Goal: Task Accomplishment & Management: Manage account settings

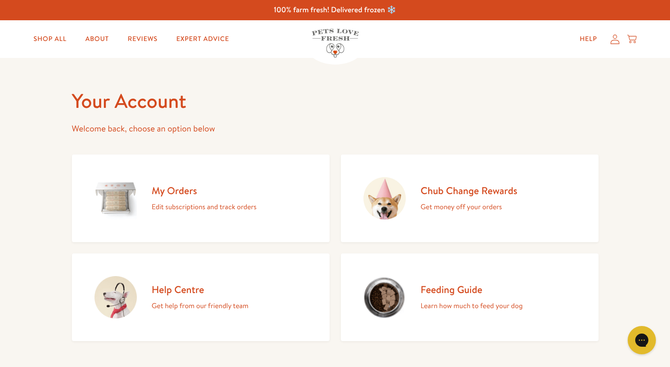
click at [427, 196] on h2 "Chub Change Rewards" at bounding box center [469, 190] width 97 height 13
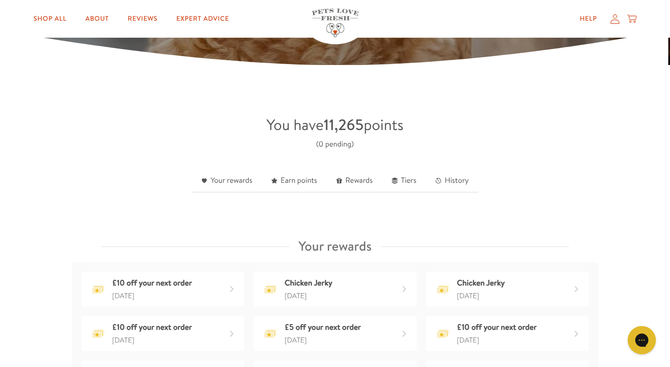
scroll to position [178, 0]
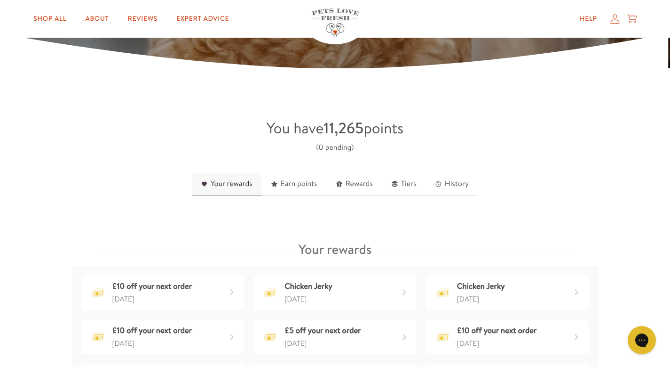
click at [221, 188] on link "Your rewards" at bounding box center [227, 184] width 70 height 23
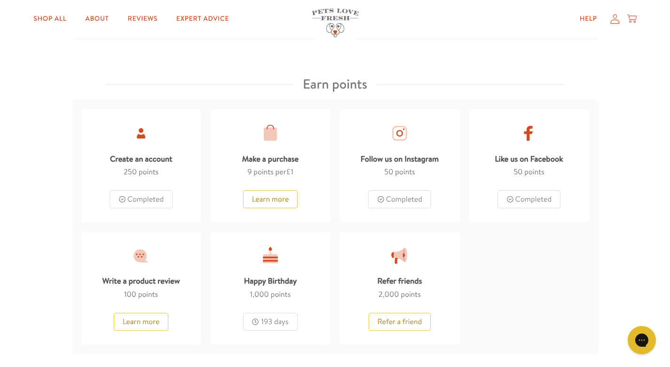
scroll to position [547, 0]
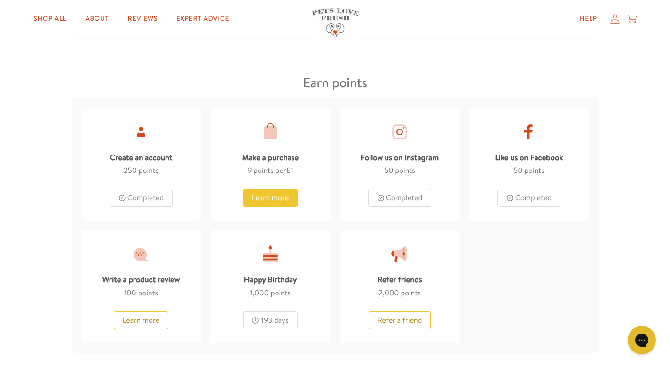
click at [270, 199] on button "Learn more" at bounding box center [270, 198] width 55 height 18
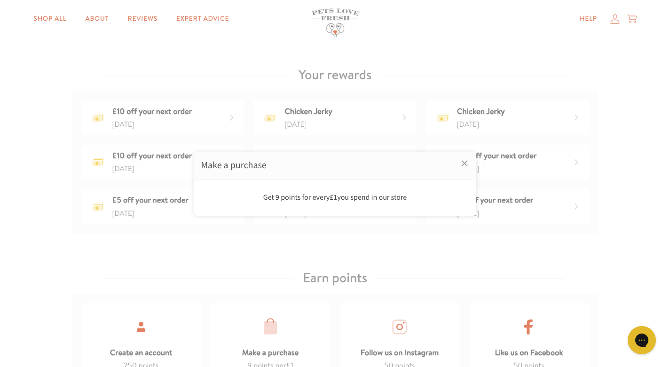
scroll to position [340, 0]
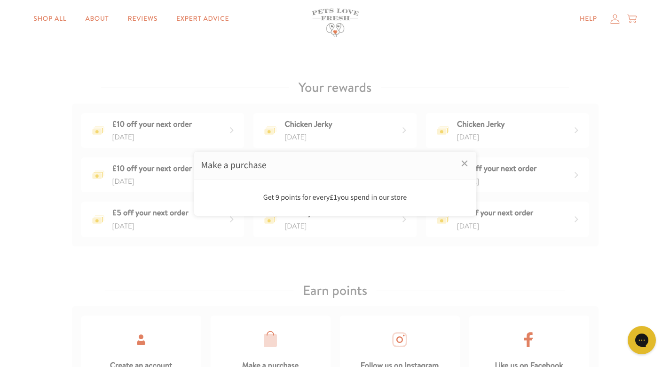
click at [600, 96] on div at bounding box center [335, 183] width 670 height 367
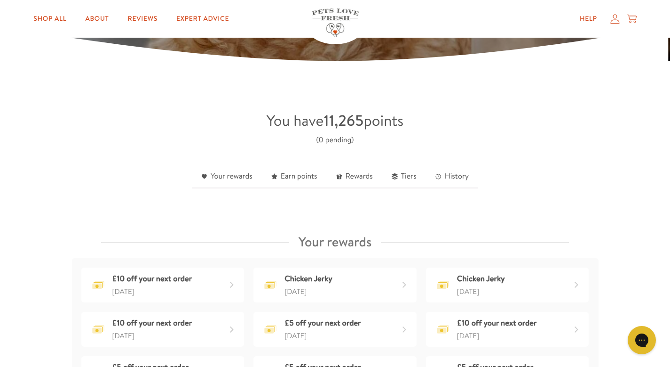
scroll to position [187, 0]
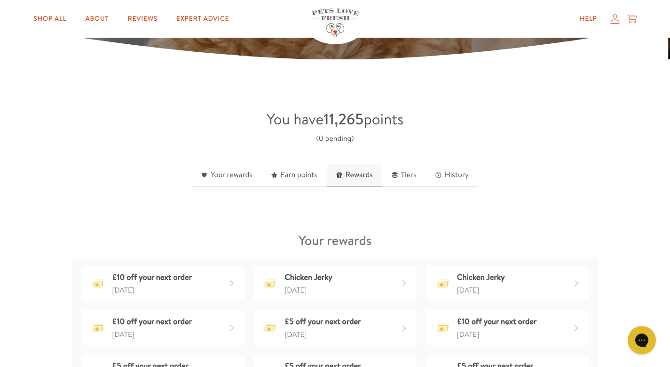
click at [359, 178] on link "Rewards" at bounding box center [355, 175] width 56 height 23
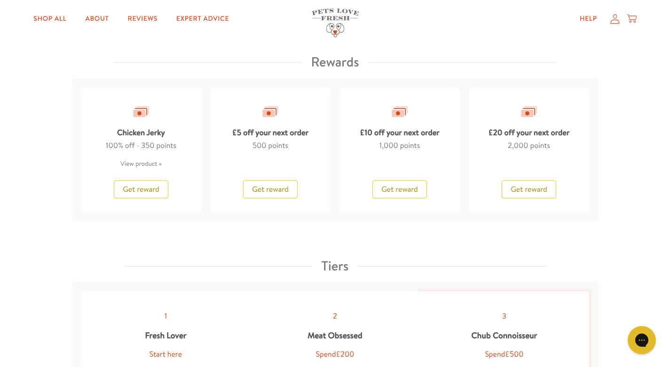
scroll to position [922, 0]
